Goal: Transaction & Acquisition: Purchase product/service

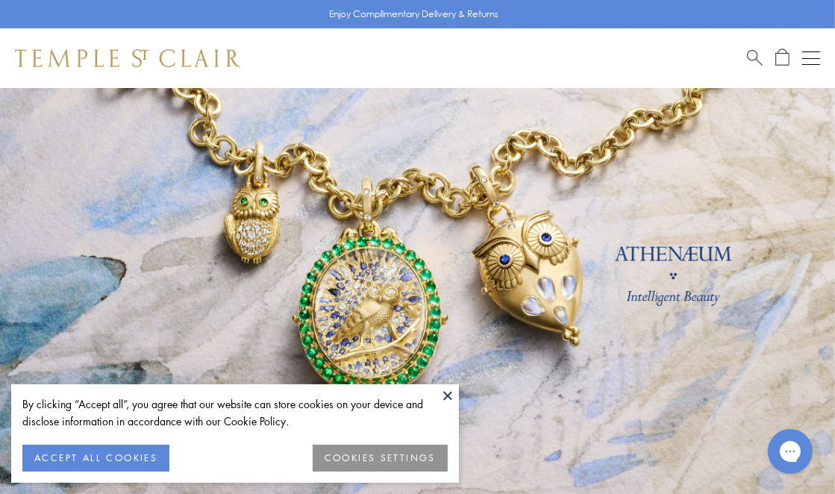
scroll to position [84, 0]
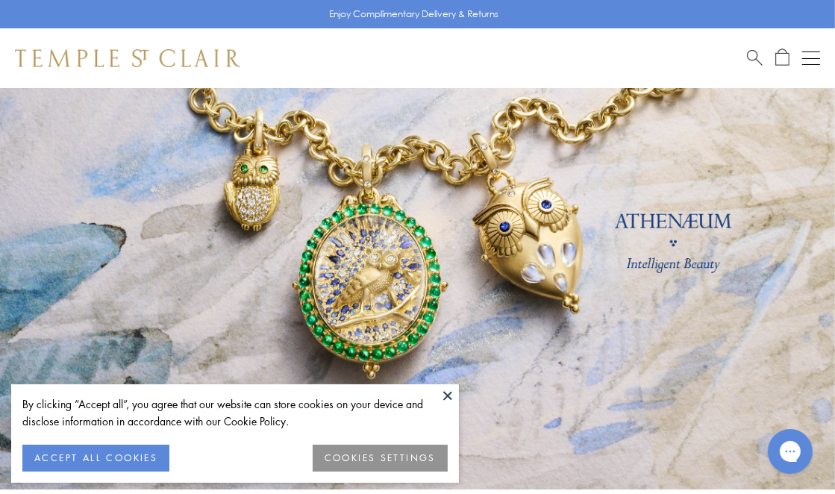
click at [140, 461] on button "ACCEPT ALL COOKIES" at bounding box center [95, 458] width 147 height 27
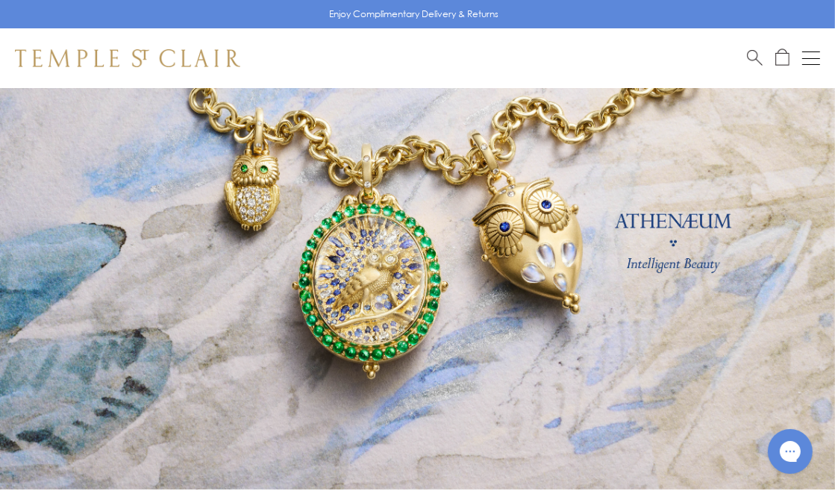
click at [810, 63] on button "Open navigation" at bounding box center [811, 58] width 18 height 18
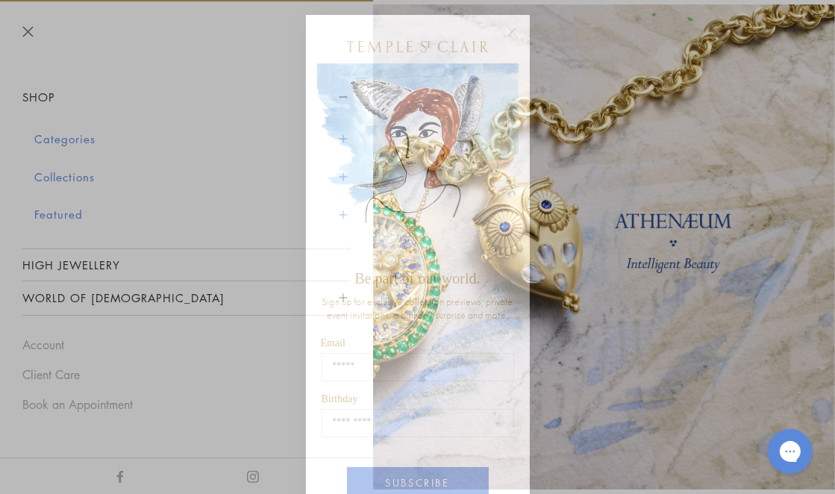
click at [513, 31] on circle "Close dialog" at bounding box center [512, 32] width 18 height 18
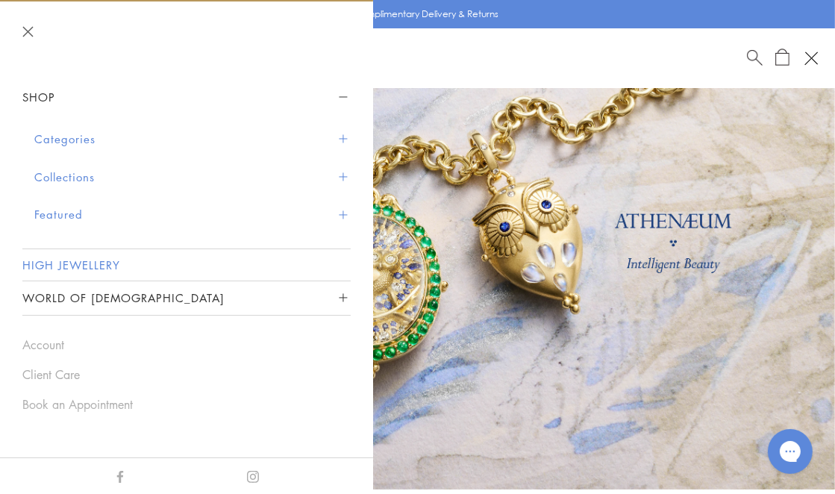
click at [86, 272] on link "High Jewellery" at bounding box center [186, 264] width 328 height 31
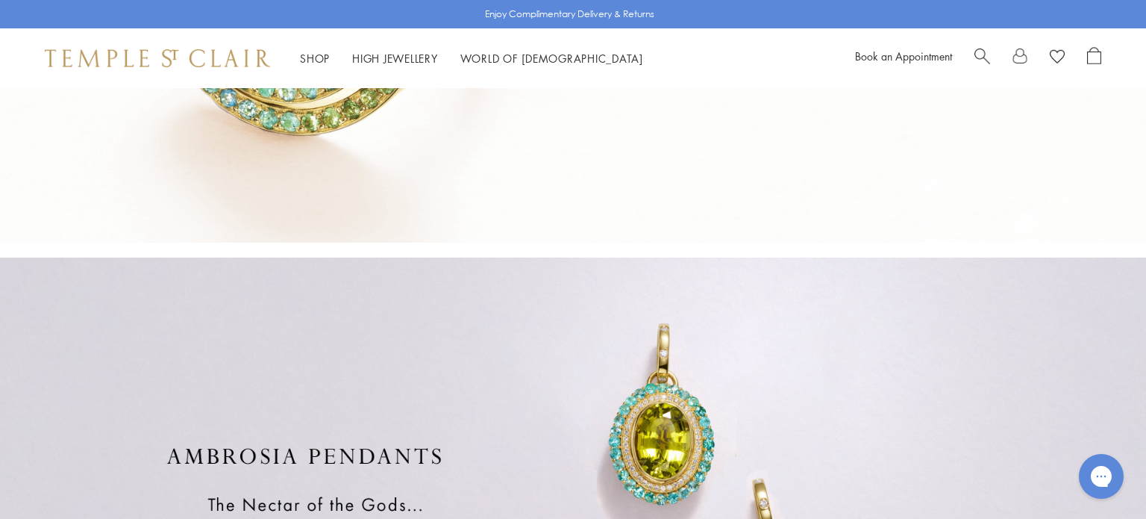
scroll to position [654, 0]
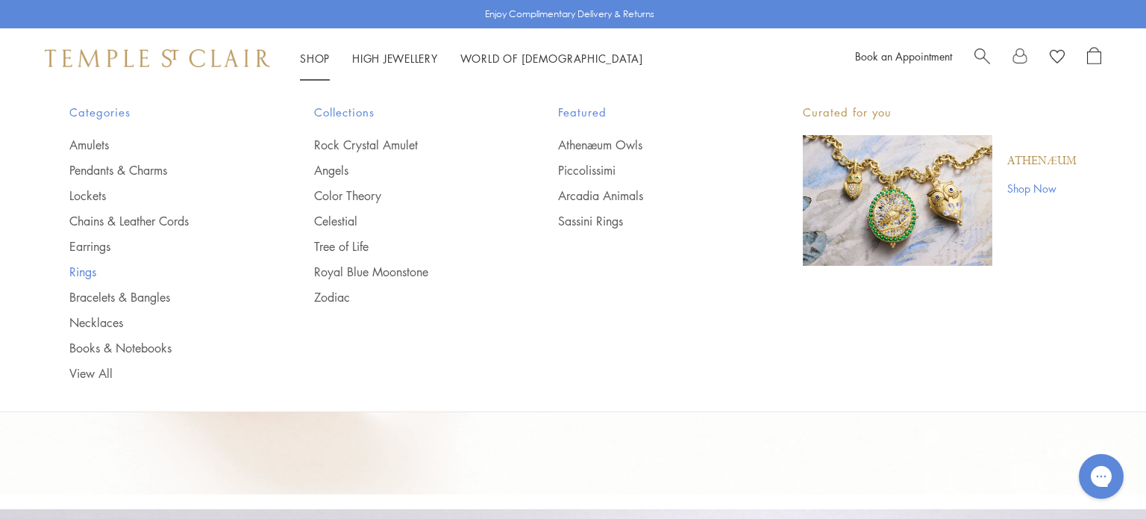
click at [86, 272] on link "Rings" at bounding box center [161, 271] width 185 height 16
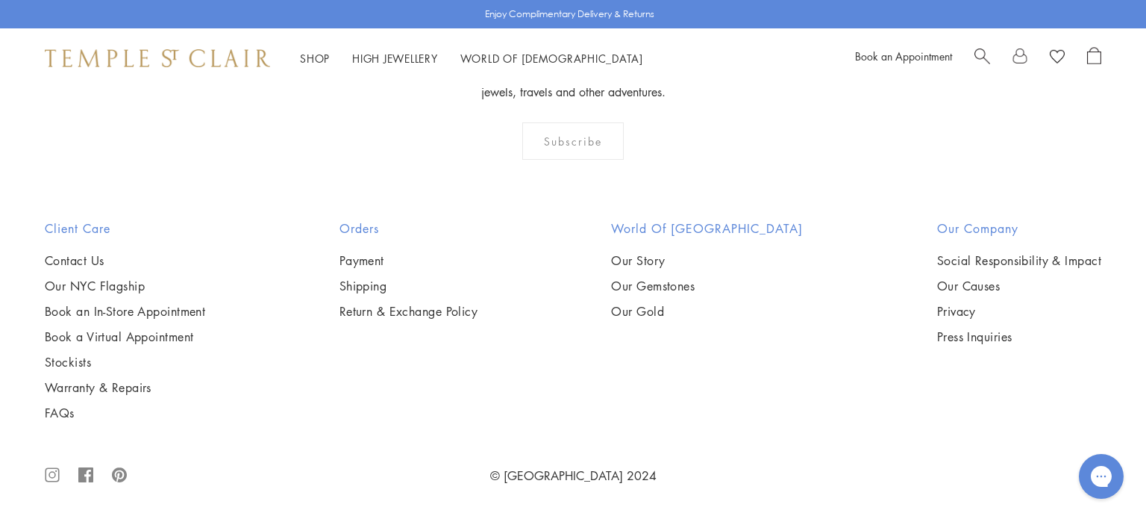
scroll to position [3661, 0]
click at [0, 0] on img at bounding box center [0, 0] width 0 height 0
